Goal: Transaction & Acquisition: Book appointment/travel/reservation

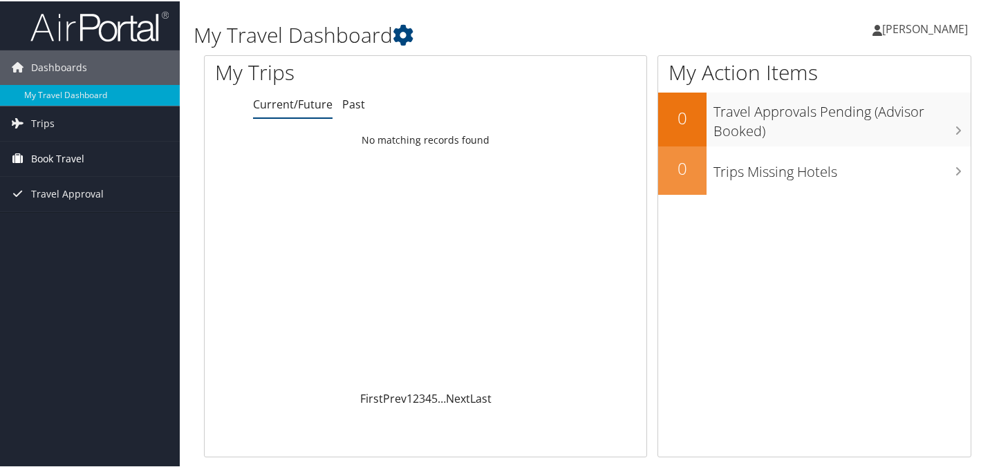
click at [48, 158] on span "Book Travel" at bounding box center [57, 157] width 53 height 35
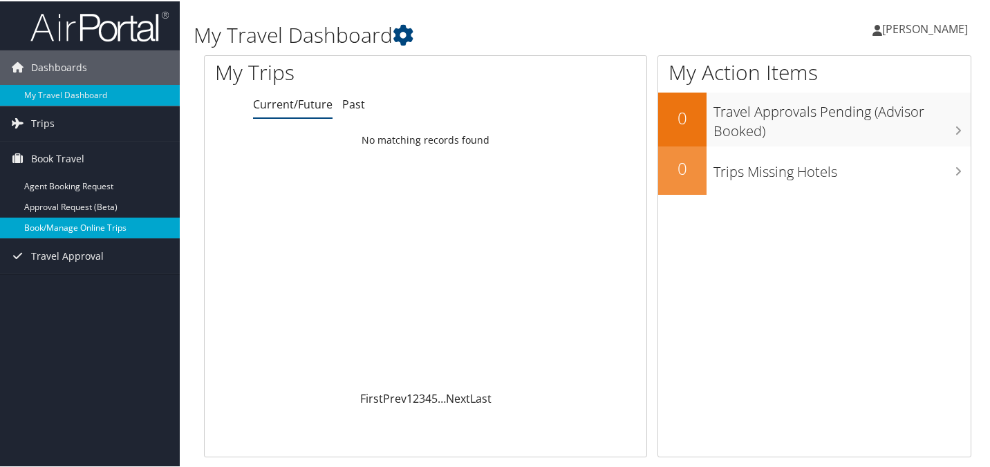
click at [114, 229] on link "Book/Manage Online Trips" at bounding box center [90, 226] width 180 height 21
